Goal: Find specific page/section: Locate a particular part of the current website

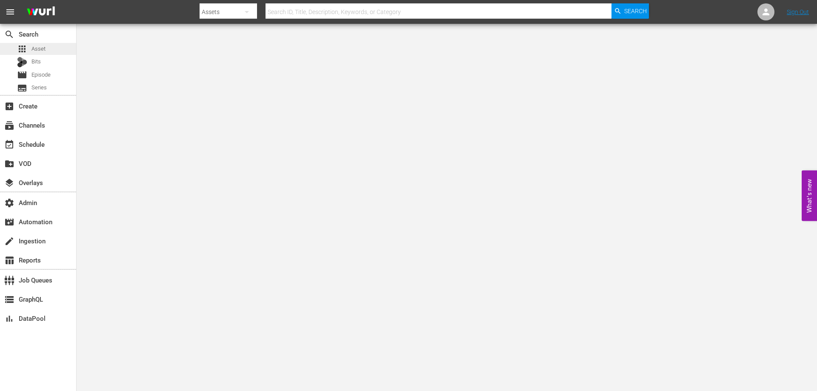
click at [41, 48] on span "Asset" at bounding box center [38, 49] width 14 height 9
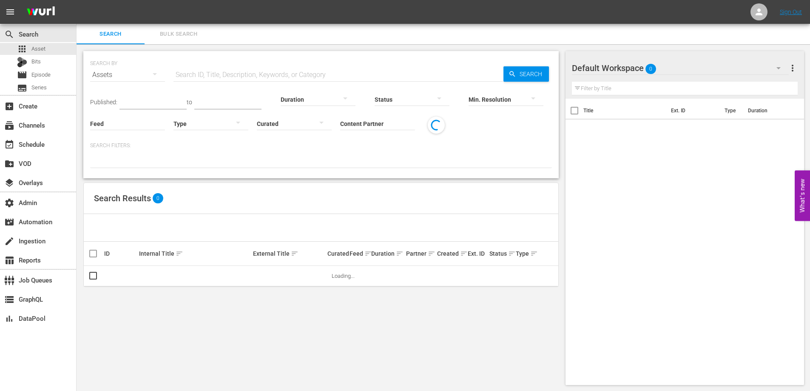
click at [197, 78] on input "text" at bounding box center [339, 75] width 330 height 20
paste input "174517002"
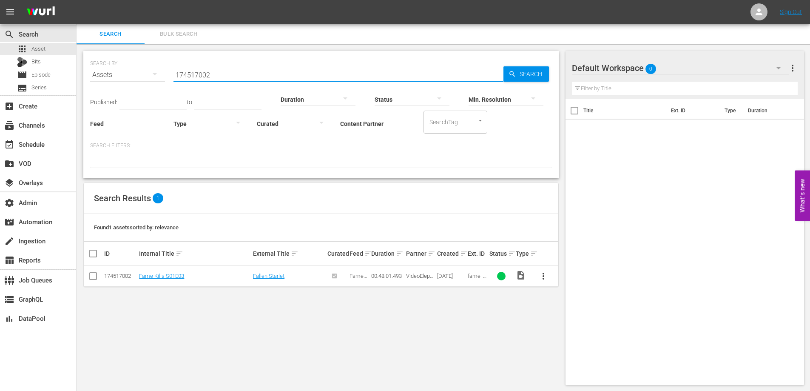
click at [206, 77] on input "174517002" at bounding box center [339, 75] width 330 height 20
type input "174517002"
click at [168, 280] on td "Fame Kills S01E03" at bounding box center [195, 276] width 114 height 21
click at [171, 278] on link "Fame Kills S01E03" at bounding box center [161, 276] width 45 height 6
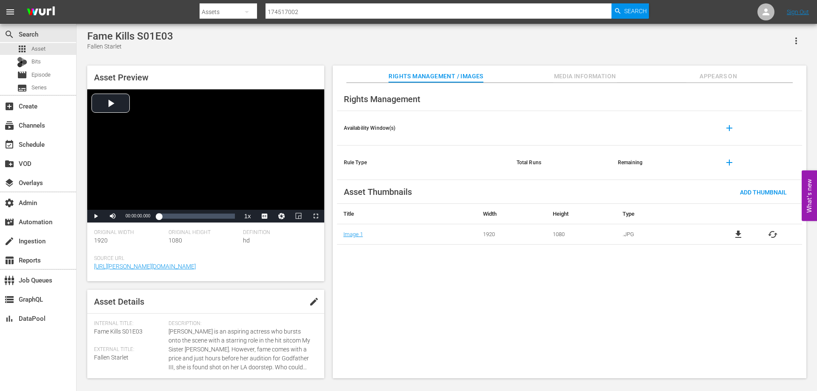
click at [704, 72] on span "Appears On" at bounding box center [718, 76] width 64 height 11
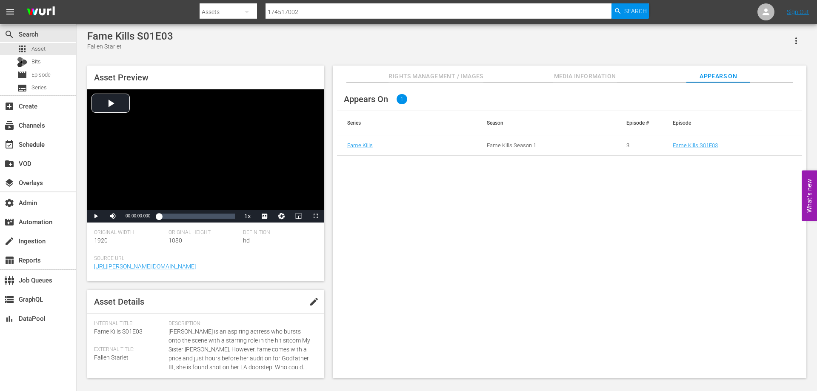
click at [580, 79] on span "Media Information" at bounding box center [585, 76] width 64 height 11
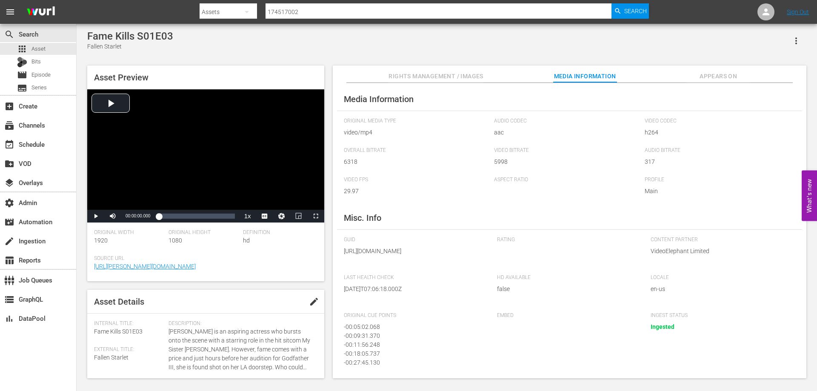
scroll to position [87, 0]
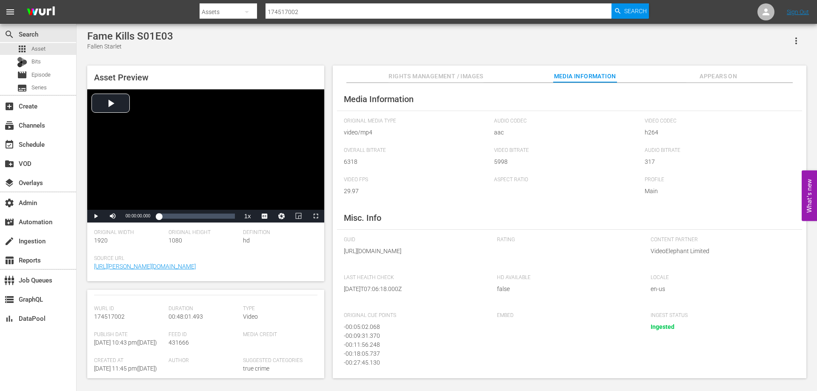
click at [180, 342] on span "431666" at bounding box center [178, 342] width 20 height 7
copy span "431666"
